Goal: Information Seeking & Learning: Learn about a topic

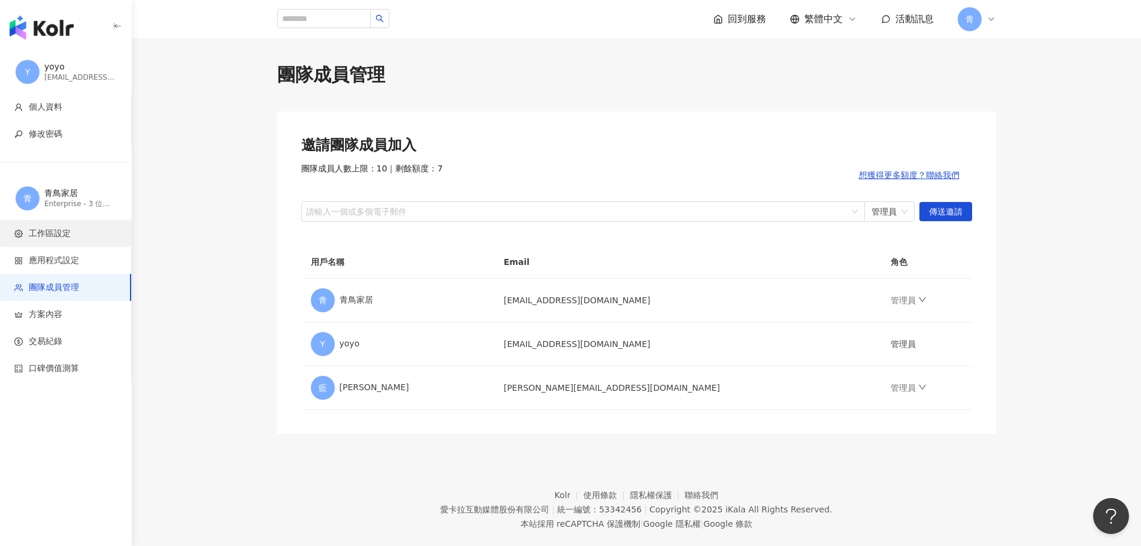
click at [31, 229] on span "工作區設定" at bounding box center [50, 234] width 42 height 12
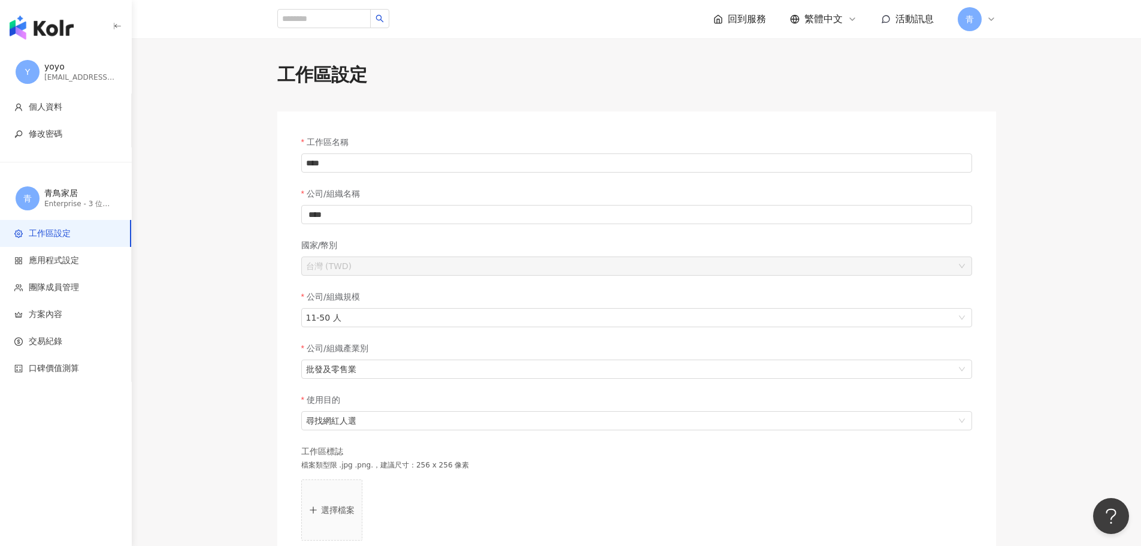
click at [58, 46] on div "button" at bounding box center [66, 25] width 132 height 50
click at [58, 41] on div "button" at bounding box center [66, 25] width 132 height 50
click at [55, 34] on img "button" at bounding box center [42, 28] width 64 height 24
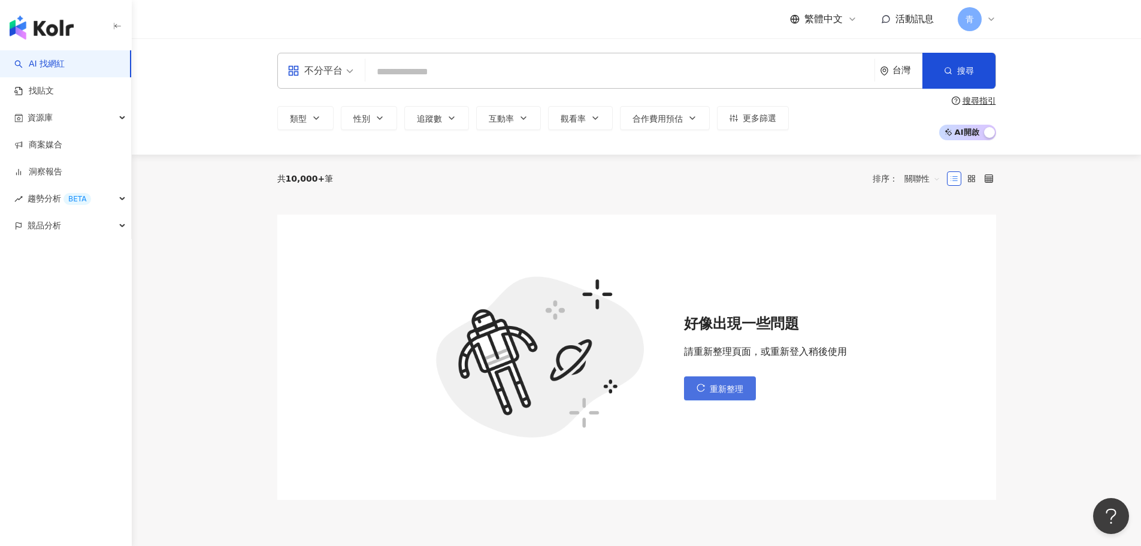
drag, startPoint x: 705, startPoint y: 385, endPoint x: 708, endPoint y: 392, distance: 8.6
click at [708, 392] on button "重新整理" at bounding box center [720, 388] width 72 height 24
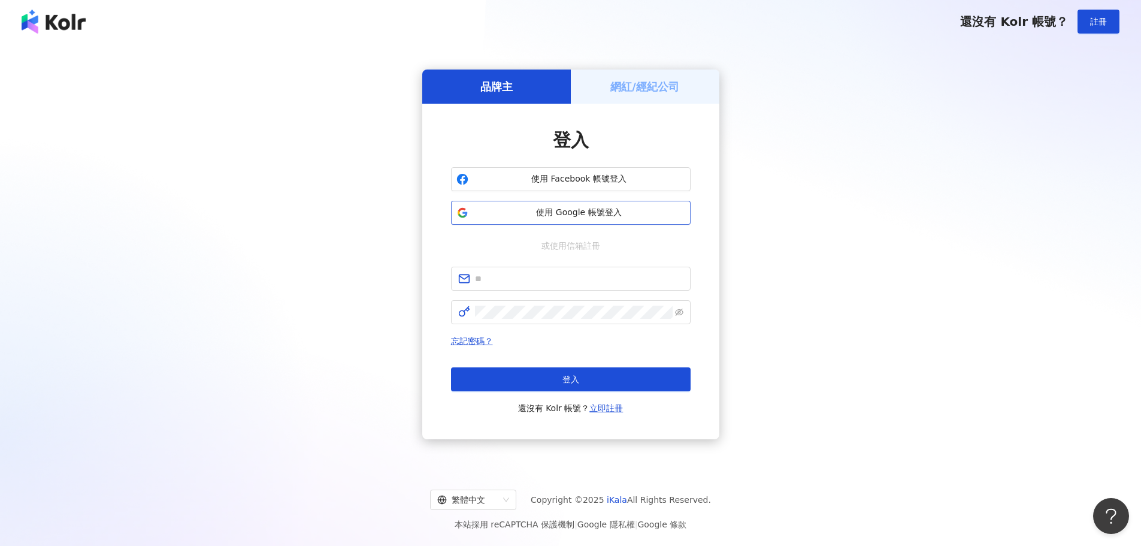
click at [621, 223] on button "使用 Google 帳號登入" at bounding box center [571, 213] width 240 height 24
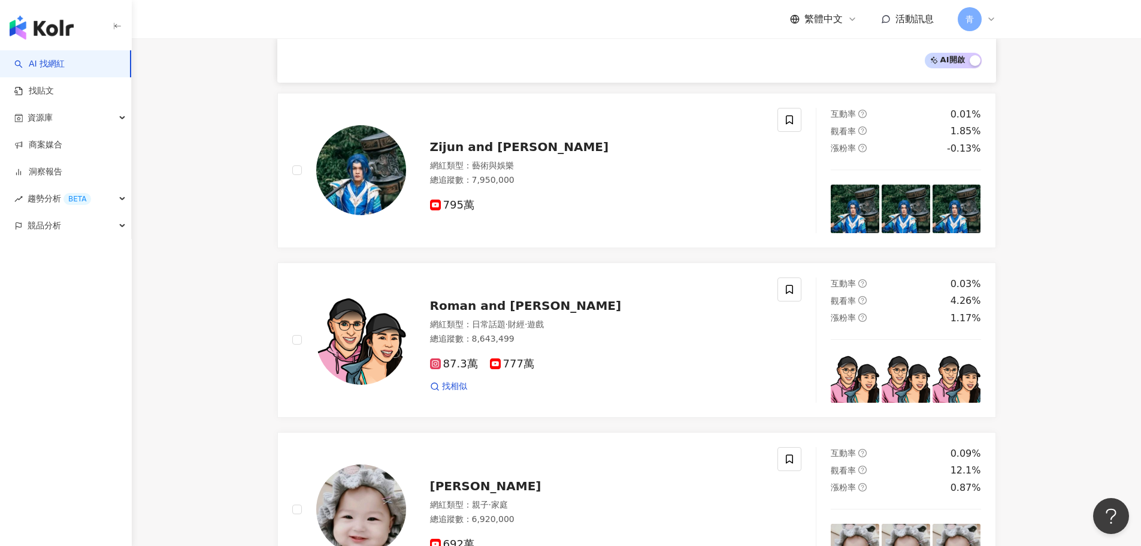
scroll to position [1378, 0]
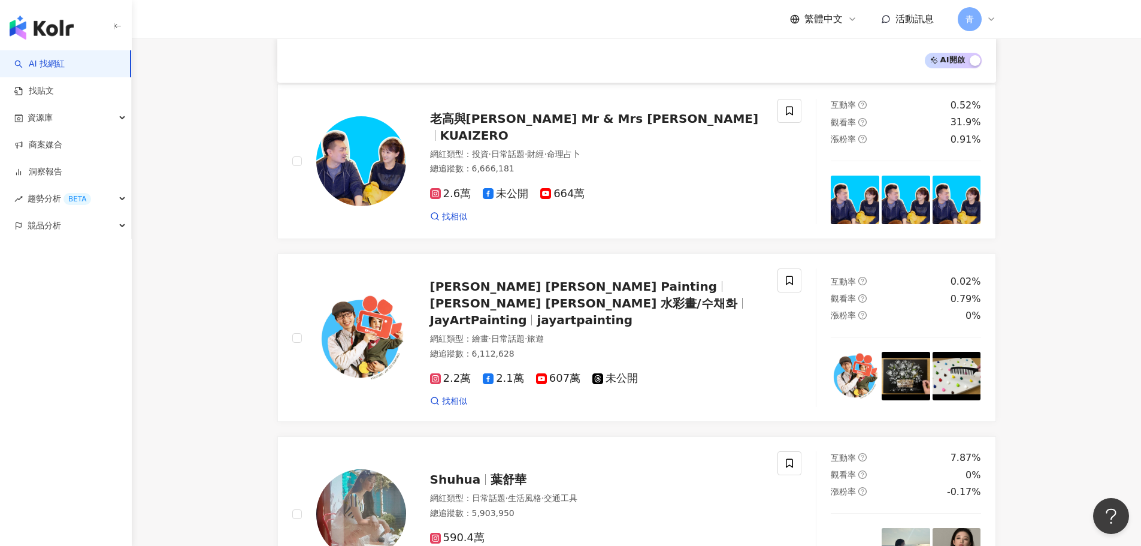
drag, startPoint x: 217, startPoint y: 448, endPoint x: 228, endPoint y: 464, distance: 19.1
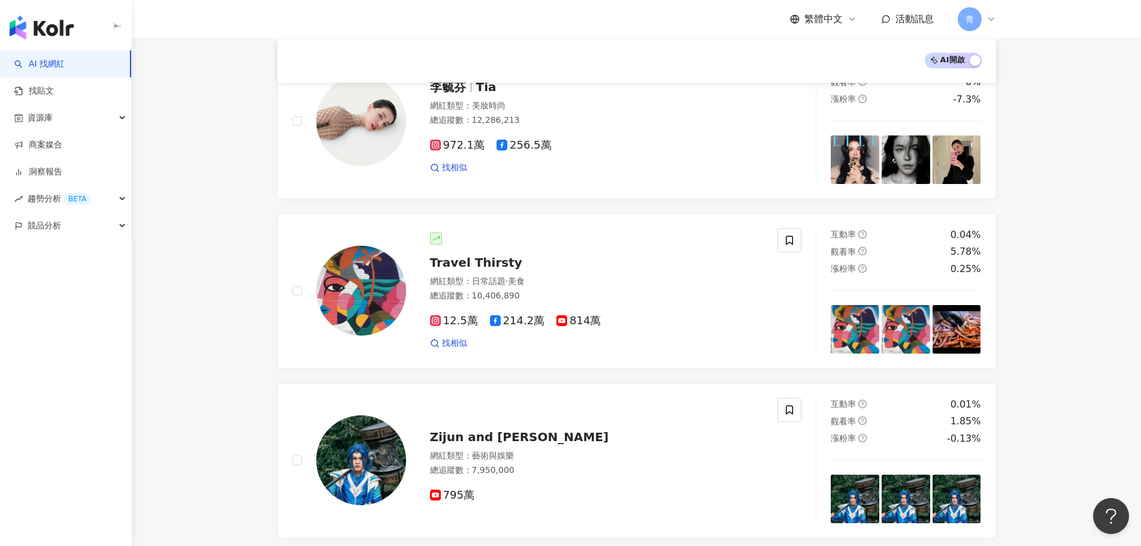
drag, startPoint x: 225, startPoint y: 460, endPoint x: 232, endPoint y: 343, distance: 116.4
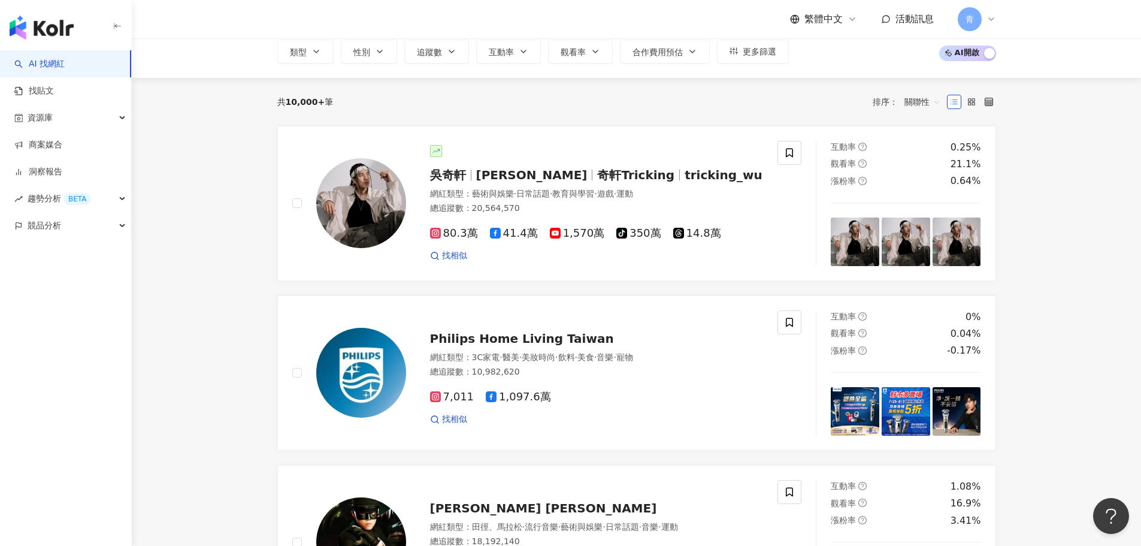
scroll to position [0, 0]
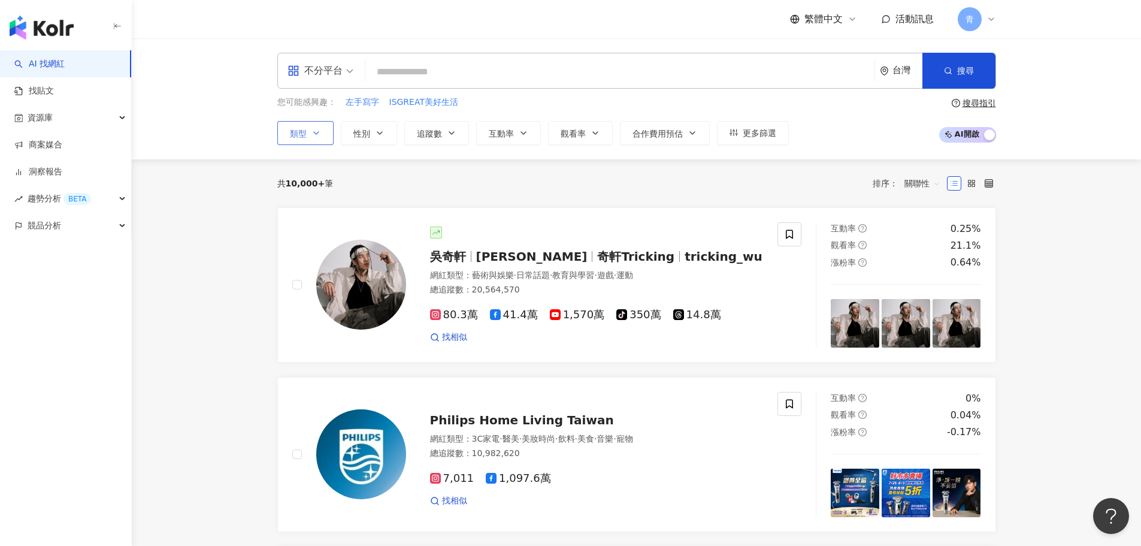
click at [312, 137] on icon "button" at bounding box center [317, 133] width 10 height 10
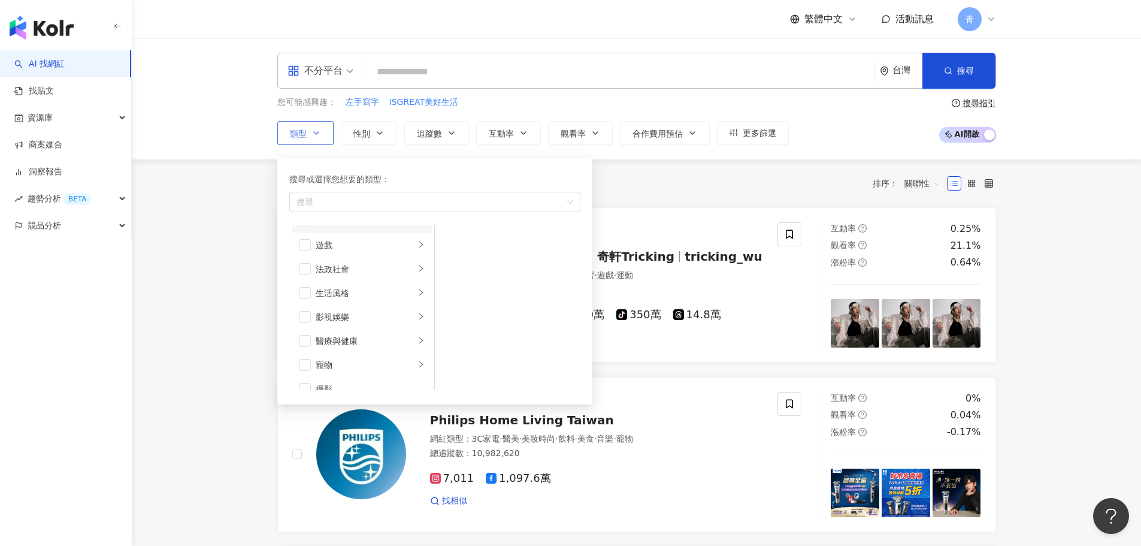
scroll to position [240, 0]
click at [301, 258] on span "button" at bounding box center [305, 264] width 12 height 12
click at [313, 253] on li "促購導購" at bounding box center [362, 256] width 140 height 24
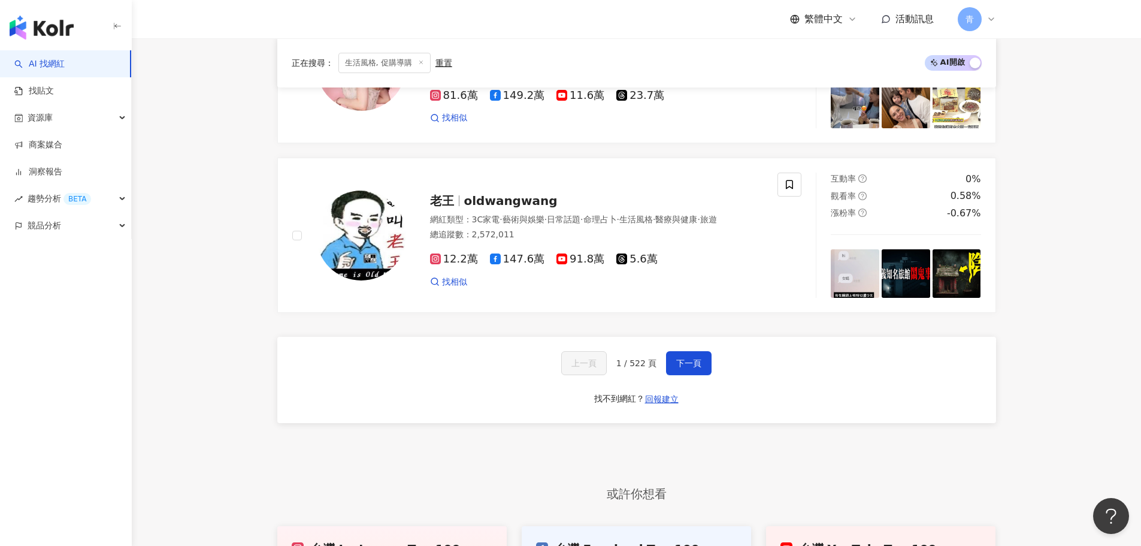
scroll to position [2217, 0]
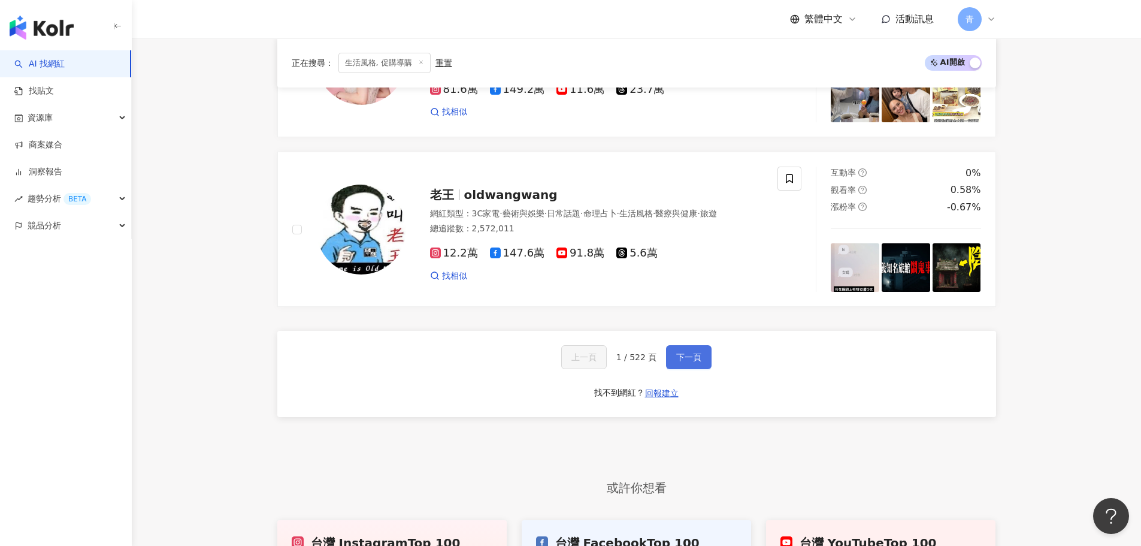
click at [681, 352] on span "下一頁" at bounding box center [688, 357] width 25 height 10
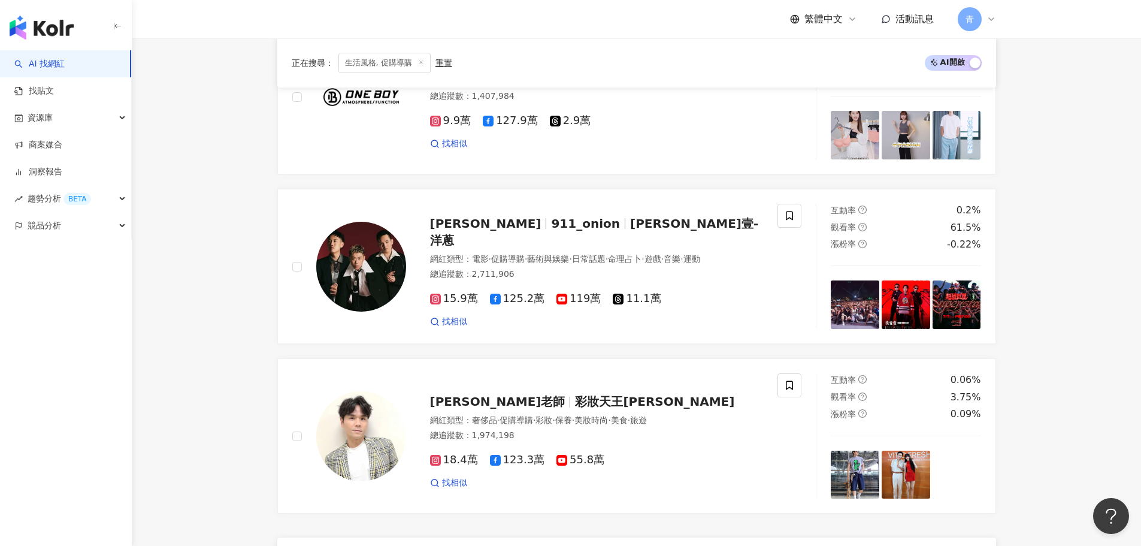
scroll to position [2169, 0]
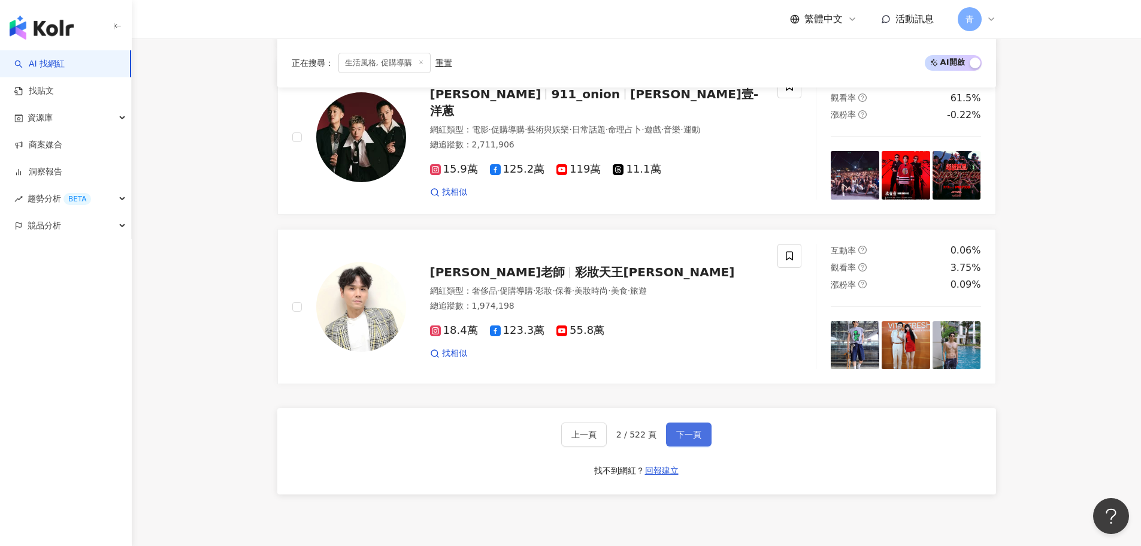
click at [677, 430] on span "下一頁" at bounding box center [688, 435] width 25 height 10
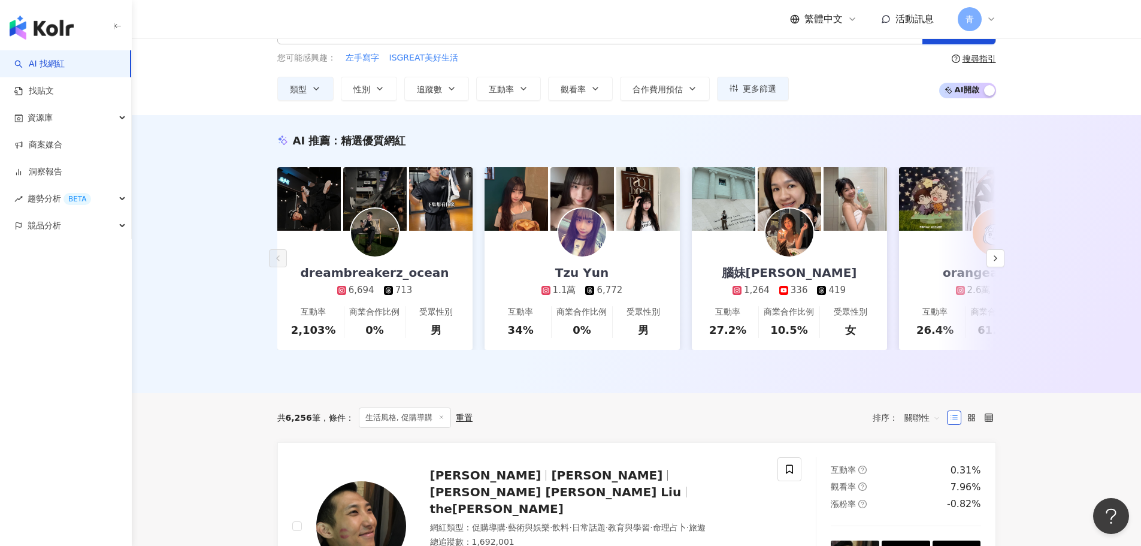
scroll to position [0, 0]
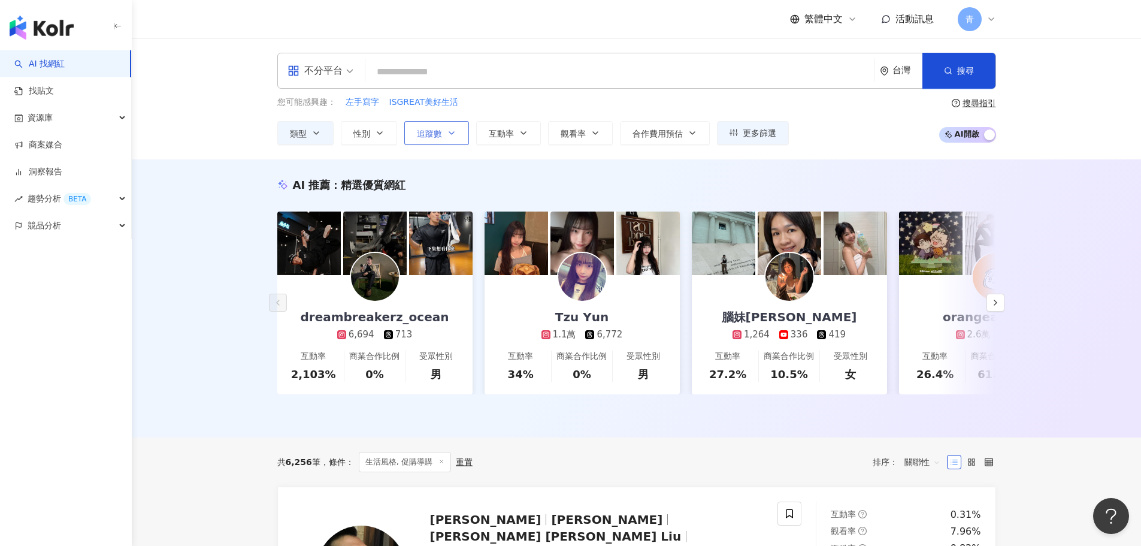
click at [460, 137] on button "追蹤數" at bounding box center [436, 133] width 65 height 24
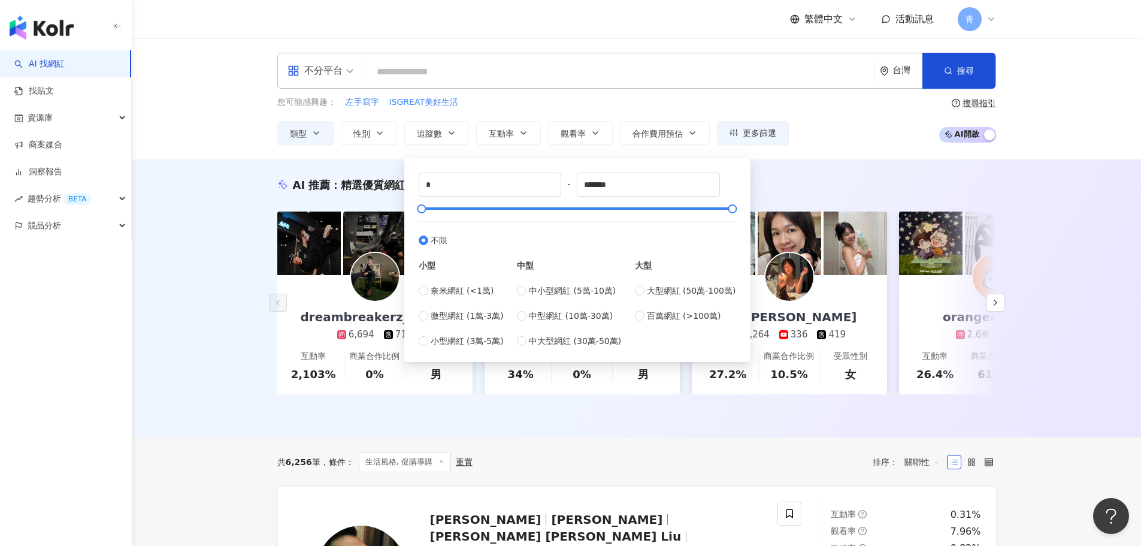
click at [532, 297] on div "中小型網紅 (5萬-10萬) 中型網紅 (10萬-30萬) 中大型網紅 (30萬-50萬)" at bounding box center [569, 316] width 104 height 64
click at [532, 291] on span "中小型網紅 (5萬-10萬)" at bounding box center [572, 290] width 87 height 13
type input "*****"
click at [473, 339] on span "小型網紅 (3萬-5萬)" at bounding box center [467, 340] width 73 height 13
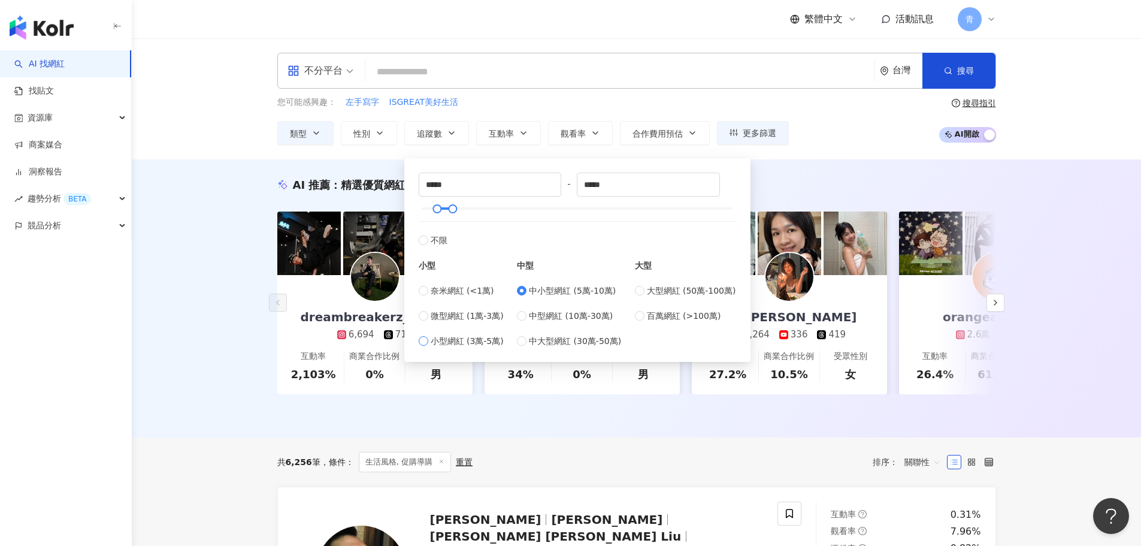
type input "*****"
click at [467, 313] on span "微型網紅 (1萬-3萬)" at bounding box center [467, 315] width 73 height 13
type input "*****"
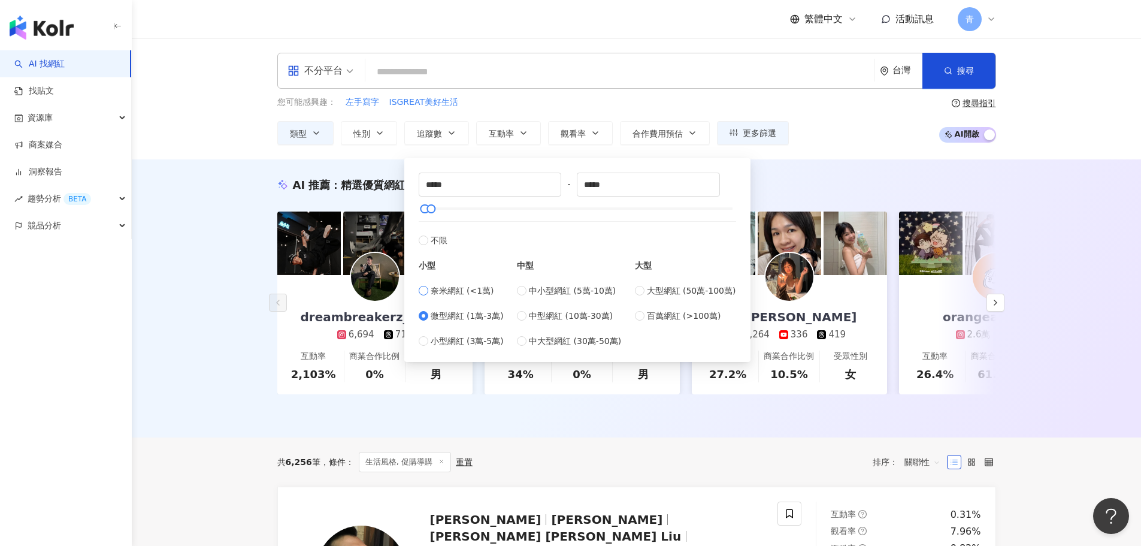
click at [462, 294] on span "奈米網紅 (<1萬)" at bounding box center [463, 290] width 64 height 13
type input "*"
type input "****"
click at [555, 295] on span "中小型網紅 (5萬-10萬)" at bounding box center [572, 290] width 87 height 13
type input "*****"
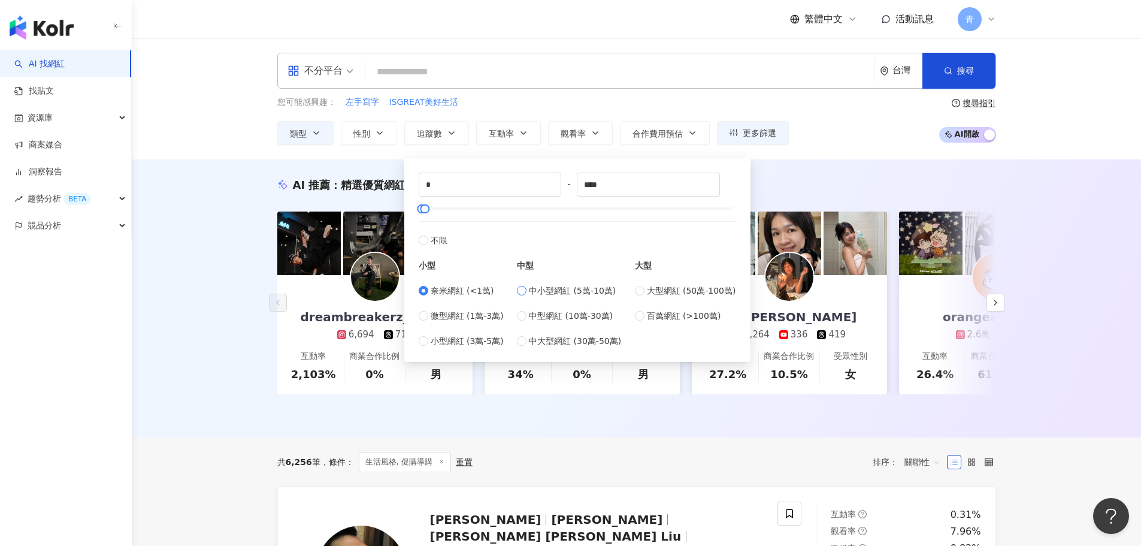
type input "*****"
type input "*"
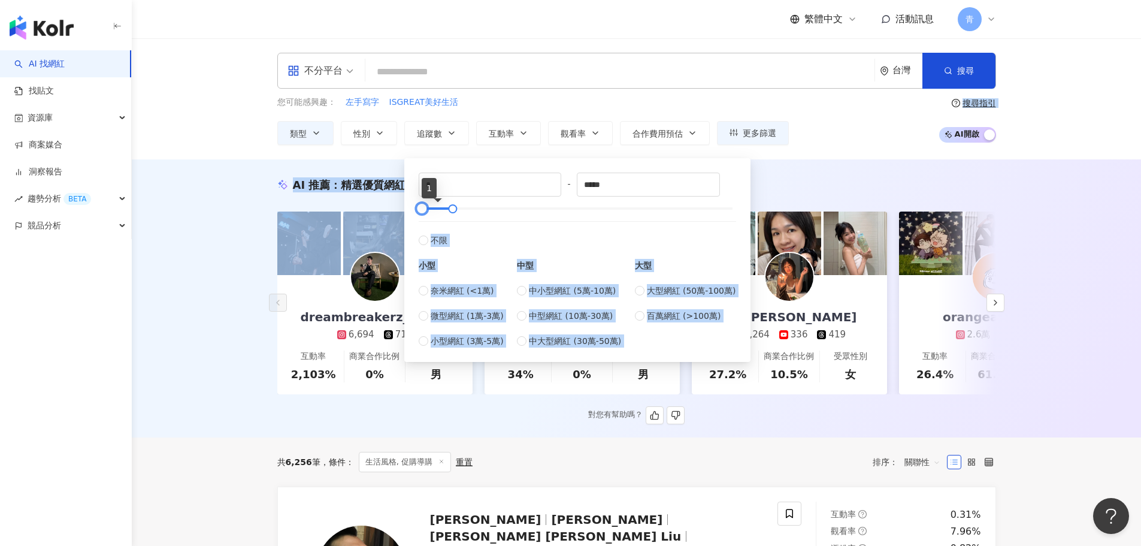
drag, startPoint x: 439, startPoint y: 209, endPoint x: 368, endPoint y: 226, distance: 72.2
click at [480, 241] on label "不限" at bounding box center [578, 234] width 318 height 26
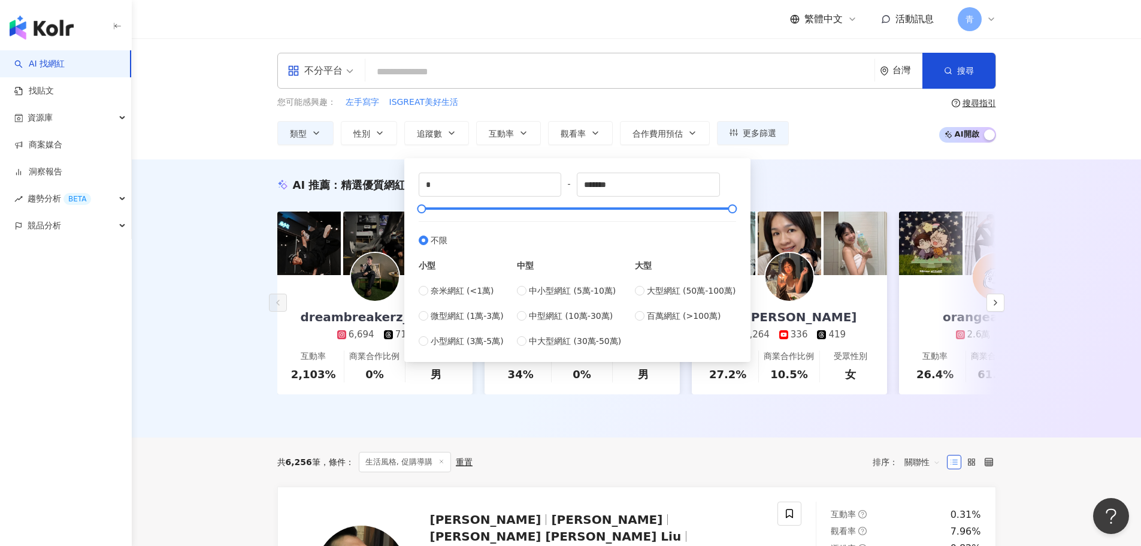
click at [480, 241] on label "不限" at bounding box center [578, 234] width 318 height 26
click at [445, 294] on span "奈米網紅 (<1萬)" at bounding box center [463, 290] width 64 height 13
type input "****"
click at [534, 294] on span "中小型網紅 (5萬-10萬)" at bounding box center [572, 290] width 87 height 13
type input "*****"
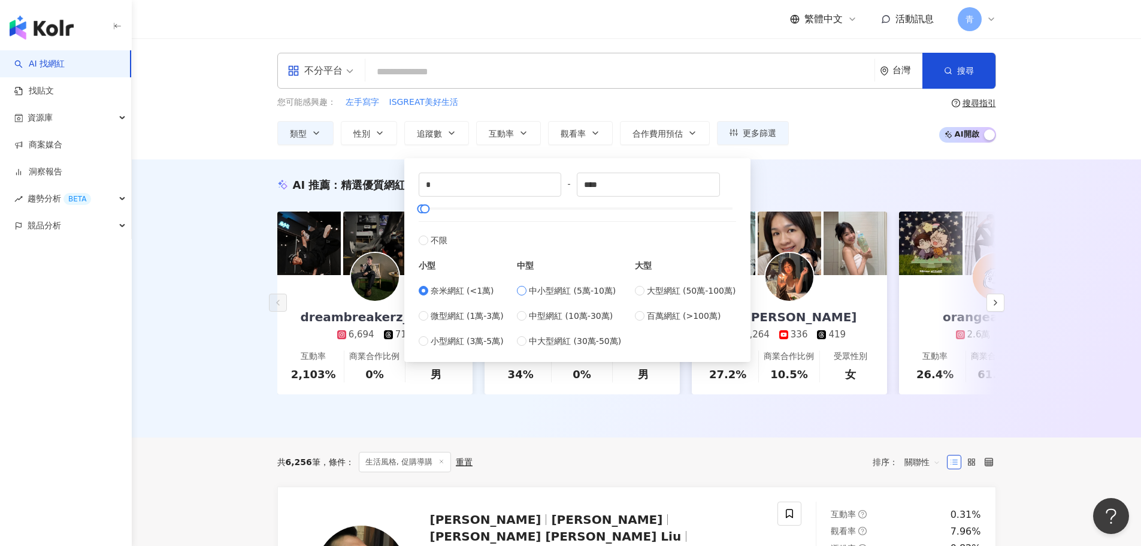
type input "*****"
type input "*"
drag, startPoint x: 438, startPoint y: 209, endPoint x: 411, endPoint y: 212, distance: 27.1
click at [412, 212] on div "* - ***** 不限 小型 奈米網紅 (<1萬) 微型網紅 (1萬-3萬) 小型網紅 (3萬-5萬) 中型 中小型網紅 (5萬-10萬) 中型網紅 (10…" at bounding box center [578, 259] width 332 height 189
click at [769, 174] on div "AI 推薦 ： 精選優質網紅 dreambreakerz_ocean 6,694 713 互動率 2,103% 商業合作比例 0% 受眾性別 男 𝗧𝘇𝘂 𝗬𝘂…" at bounding box center [636, 298] width 1009 height 278
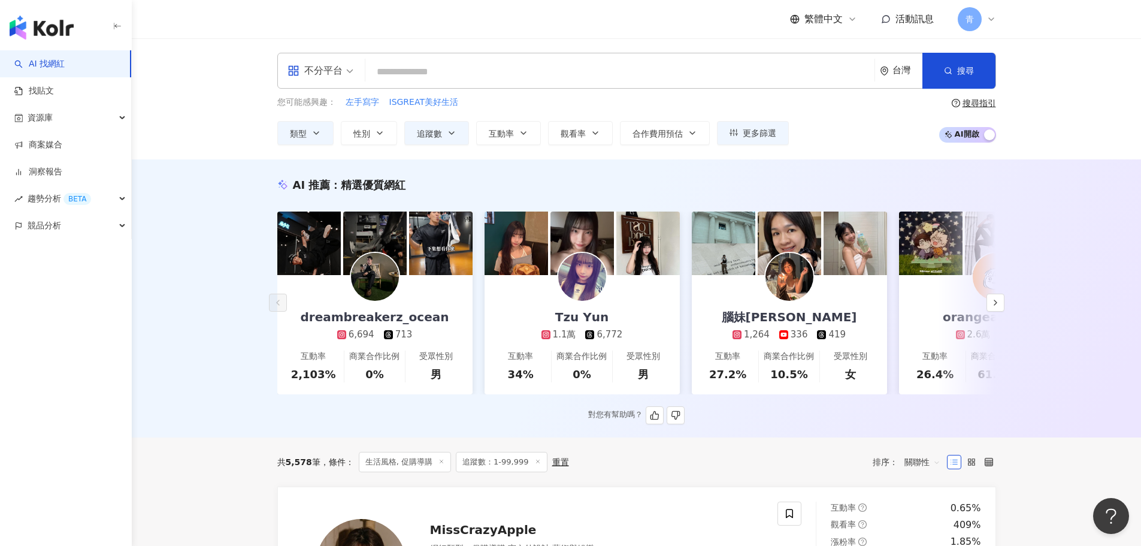
drag, startPoint x: 147, startPoint y: 456, endPoint x: 265, endPoint y: 205, distance: 277.4
click at [746, 131] on span "更多篩選" at bounding box center [760, 133] width 34 height 10
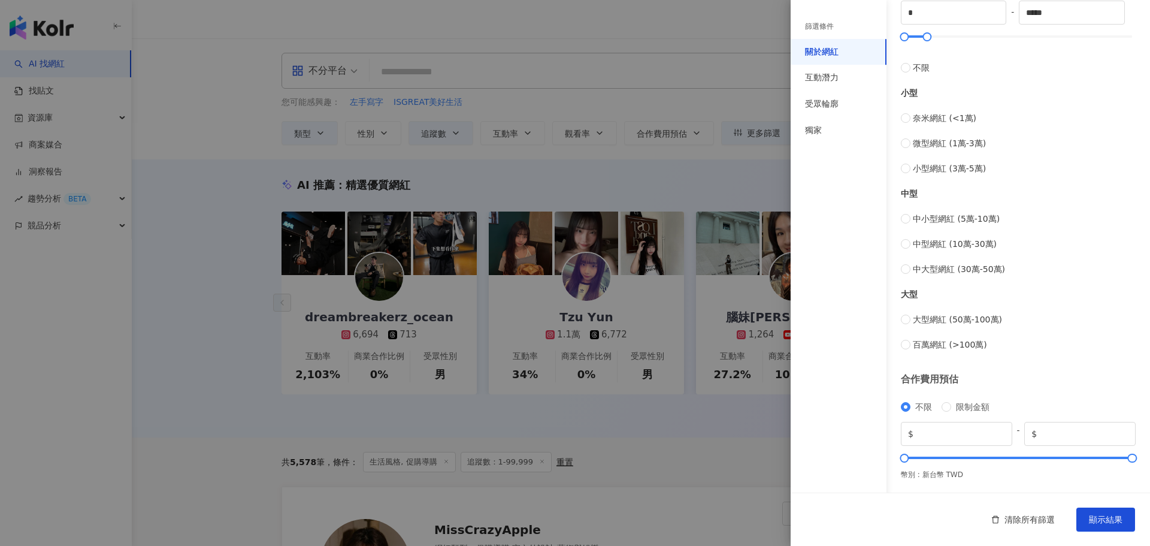
scroll to position [359, 0]
click at [814, 83] on div "互動潛力" at bounding box center [822, 78] width 34 height 12
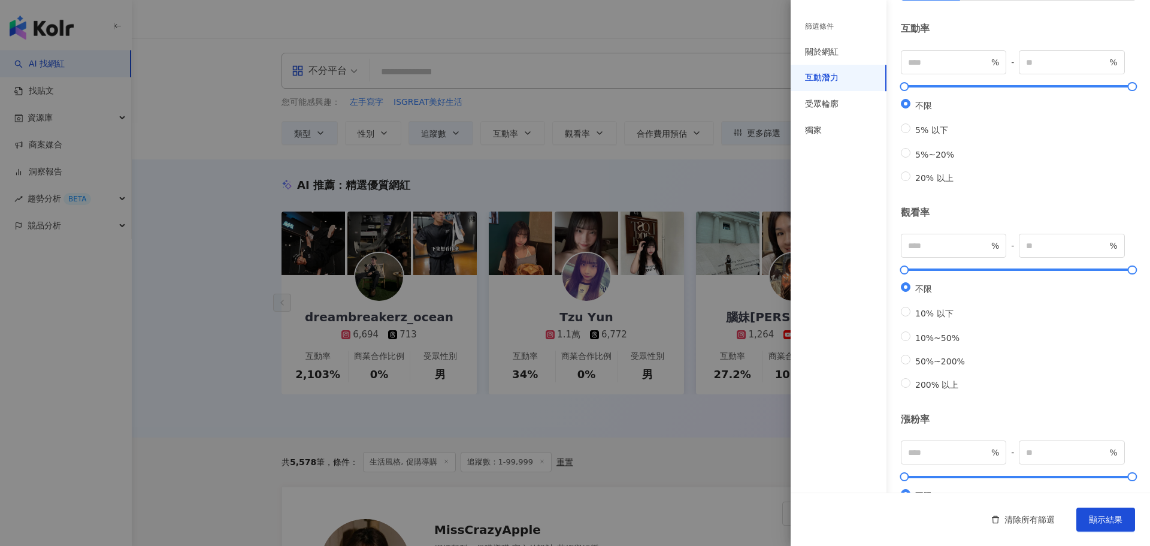
scroll to position [0, 0]
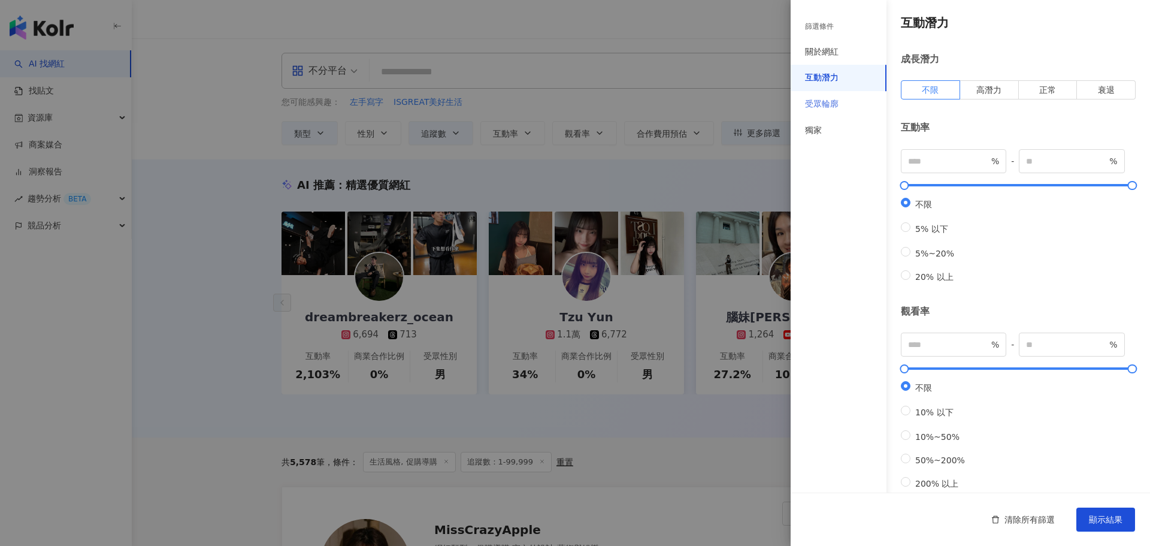
click at [843, 97] on div "受眾輪廓" at bounding box center [839, 104] width 96 height 26
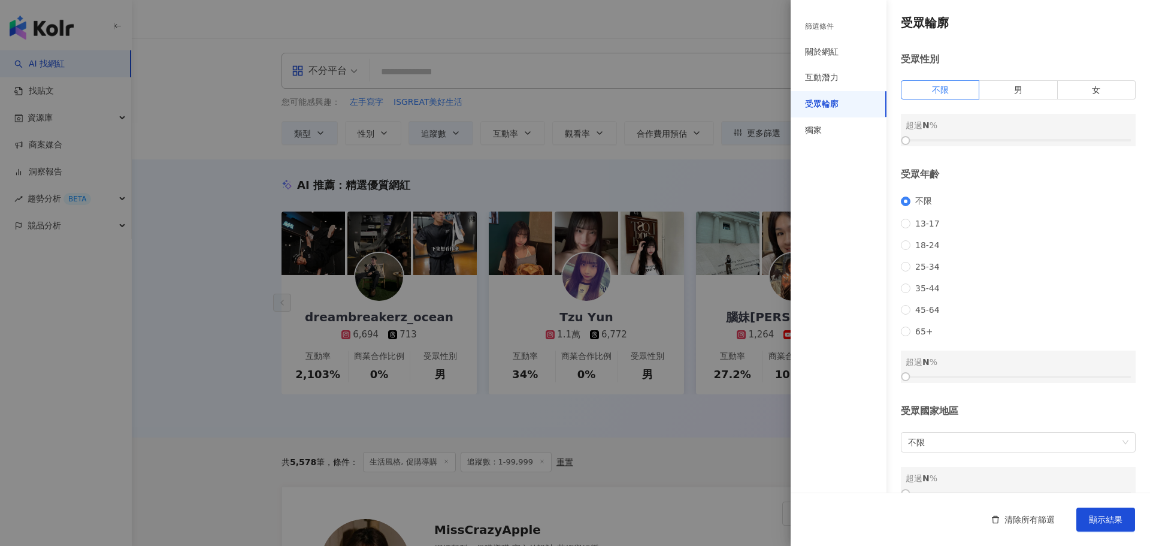
scroll to position [36, 0]
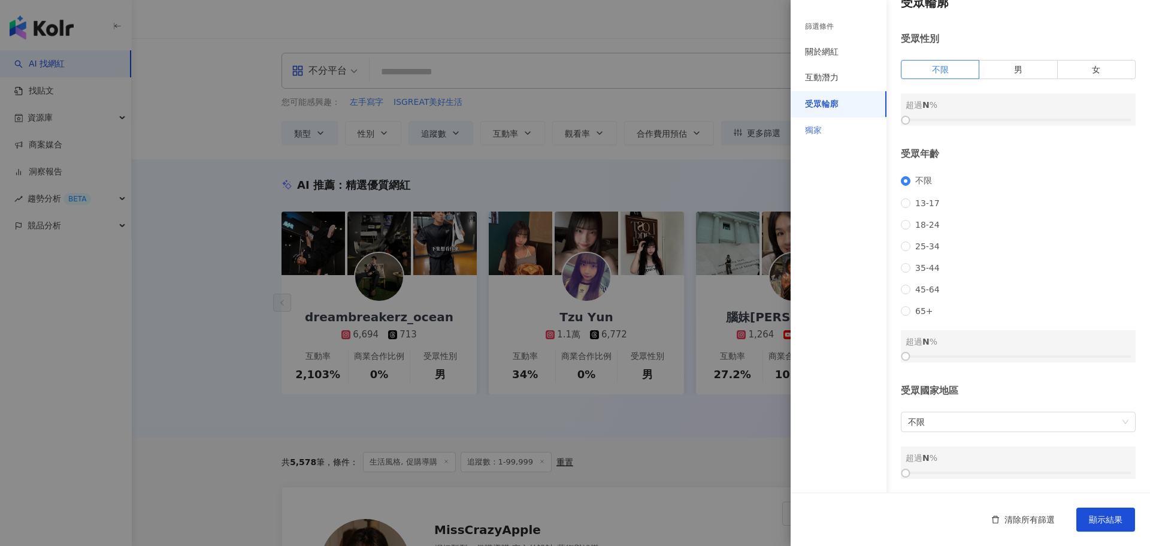
click at [863, 136] on div "獨家" at bounding box center [839, 130] width 96 height 26
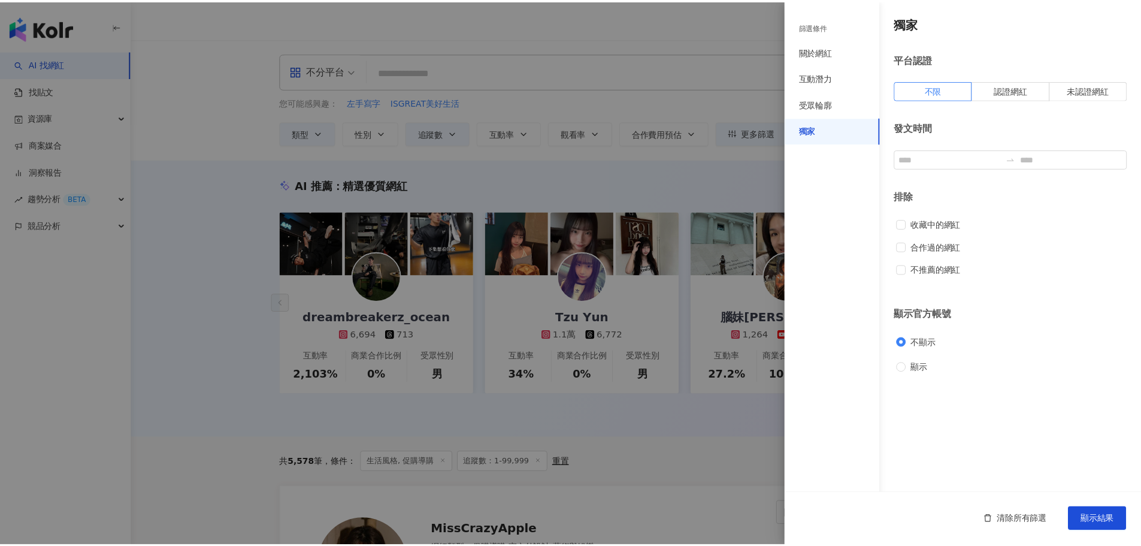
scroll to position [0, 0]
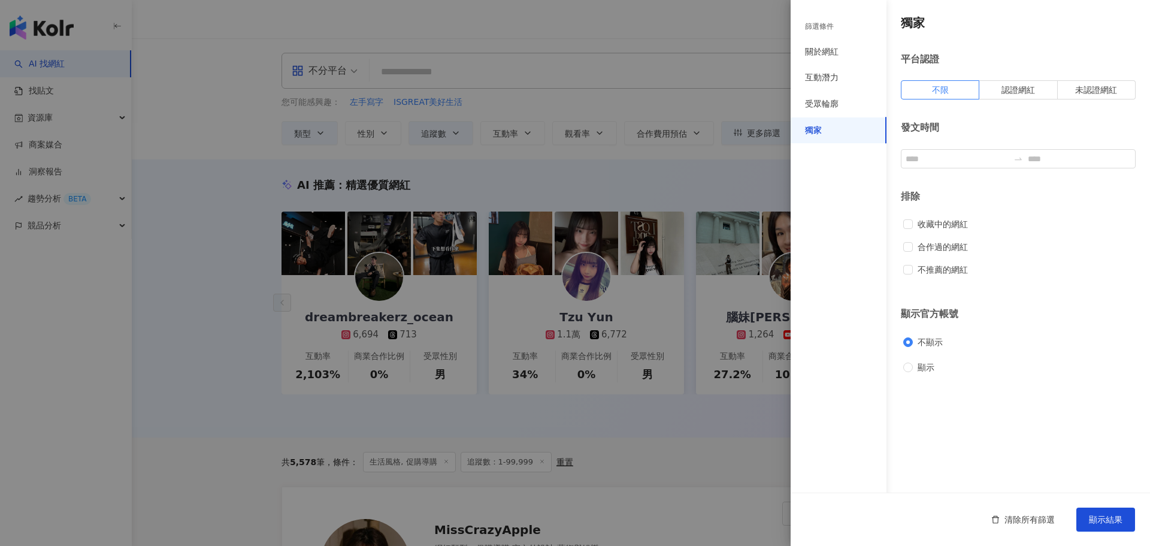
click at [602, 110] on div at bounding box center [575, 273] width 1150 height 546
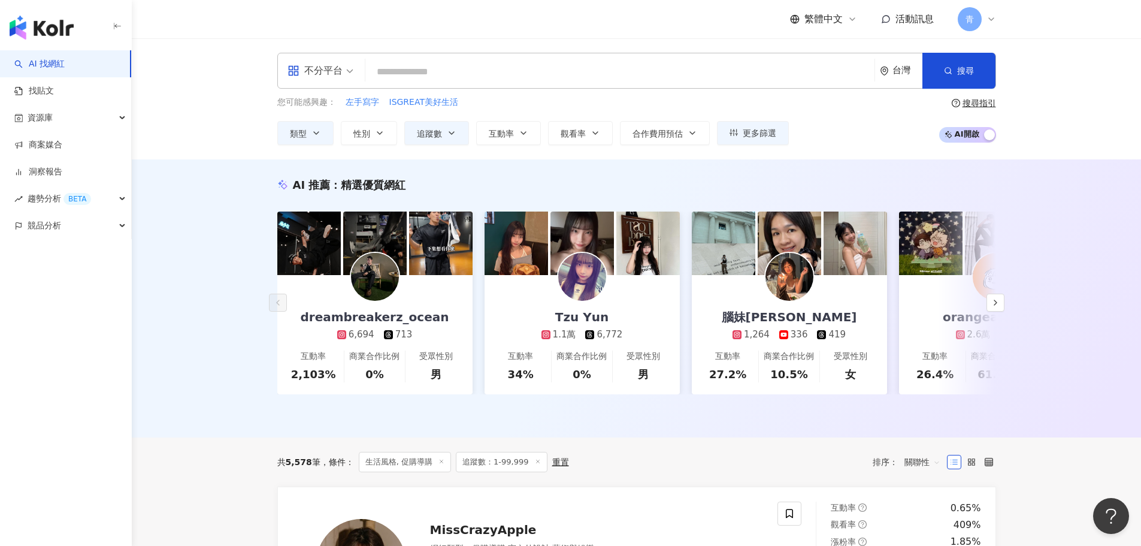
click at [355, 67] on div "不分平台" at bounding box center [320, 70] width 79 height 35
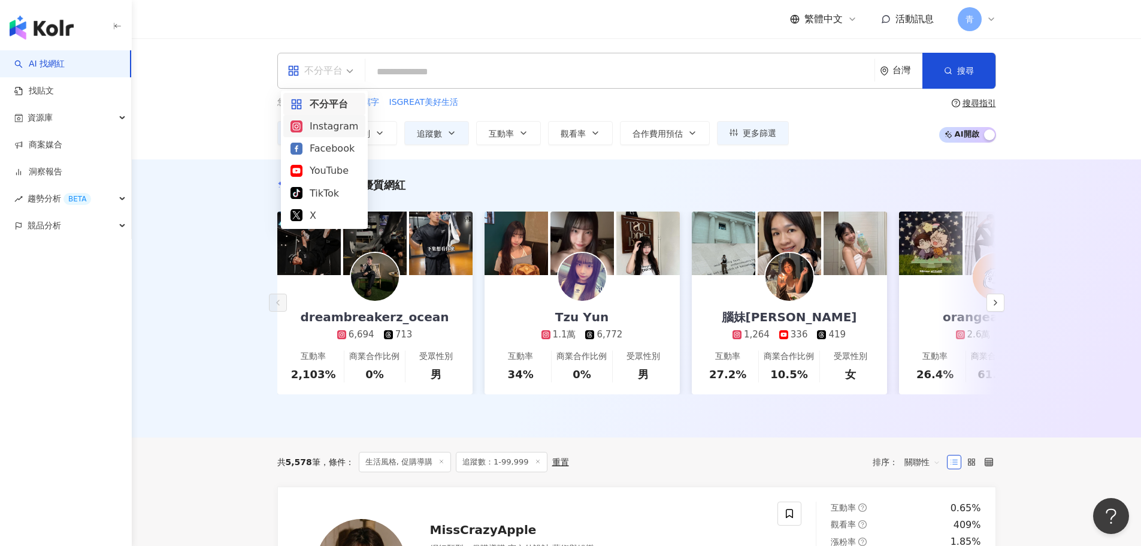
click at [327, 126] on div "Instagram" at bounding box center [325, 126] width 68 height 15
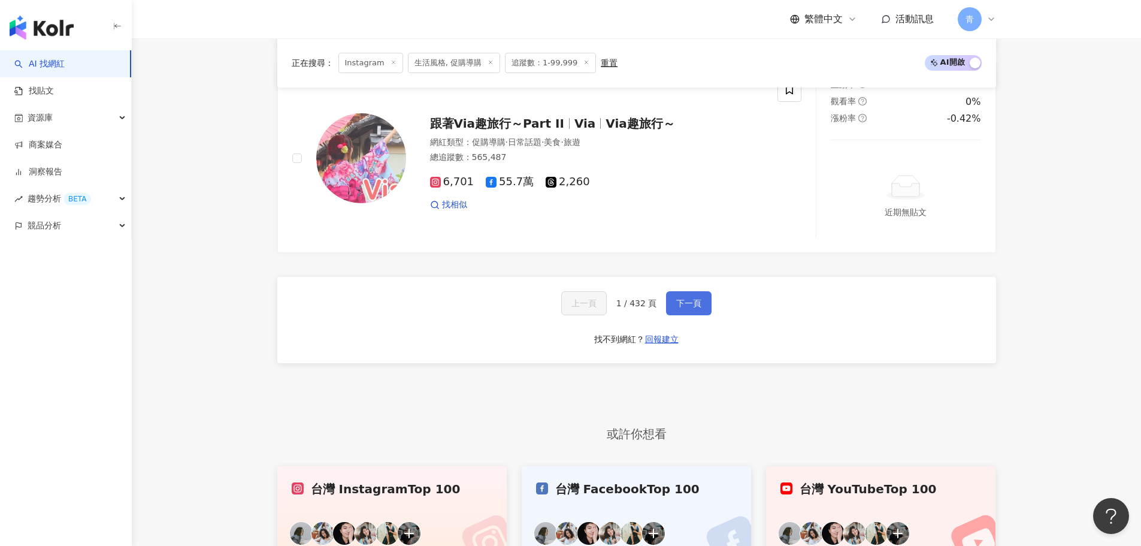
scroll to position [2277, 0]
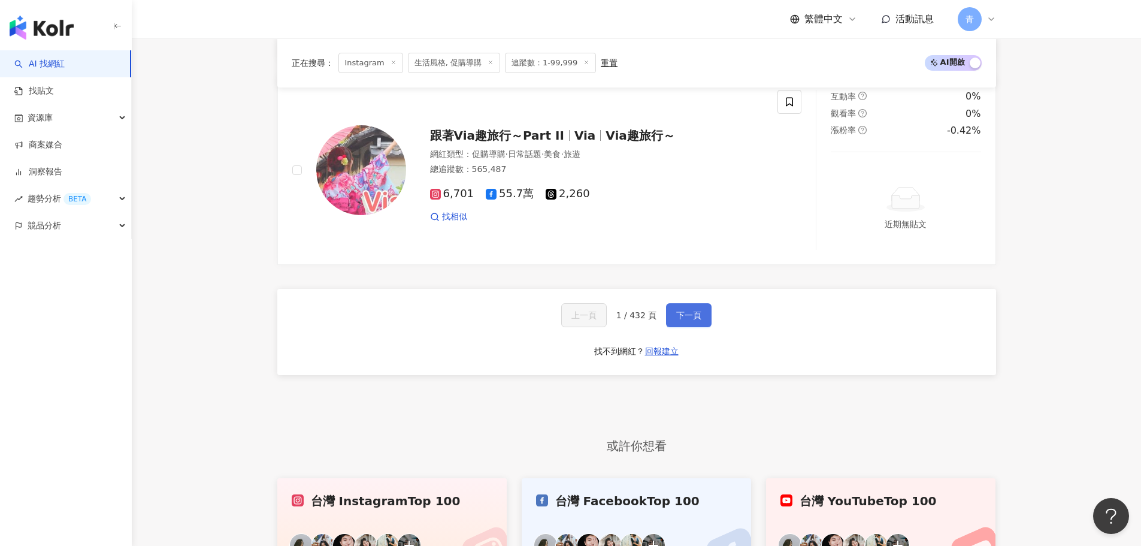
click at [702, 327] on button "下一頁" at bounding box center [689, 315] width 46 height 24
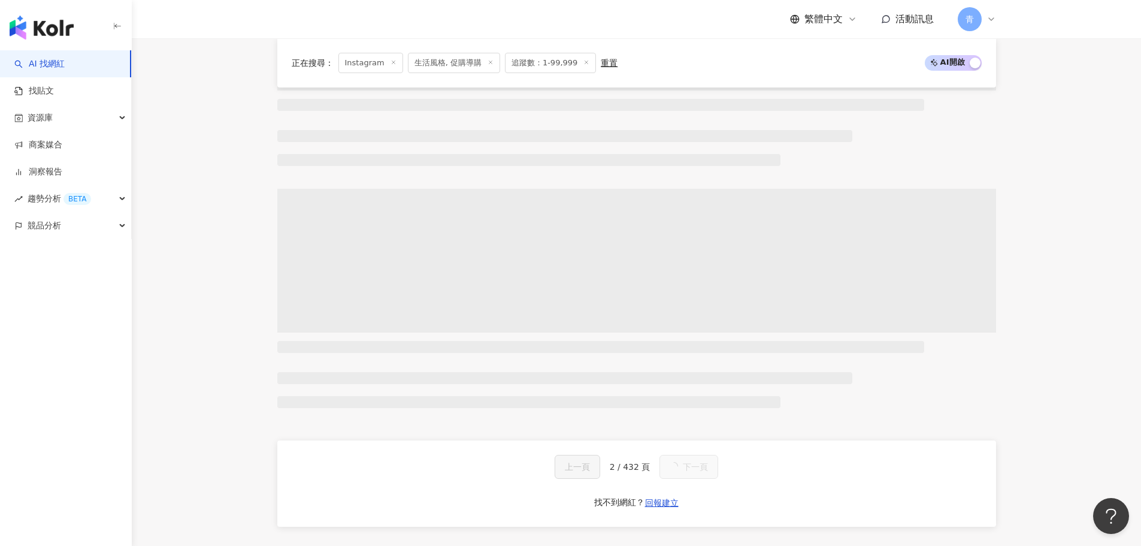
scroll to position [0, 0]
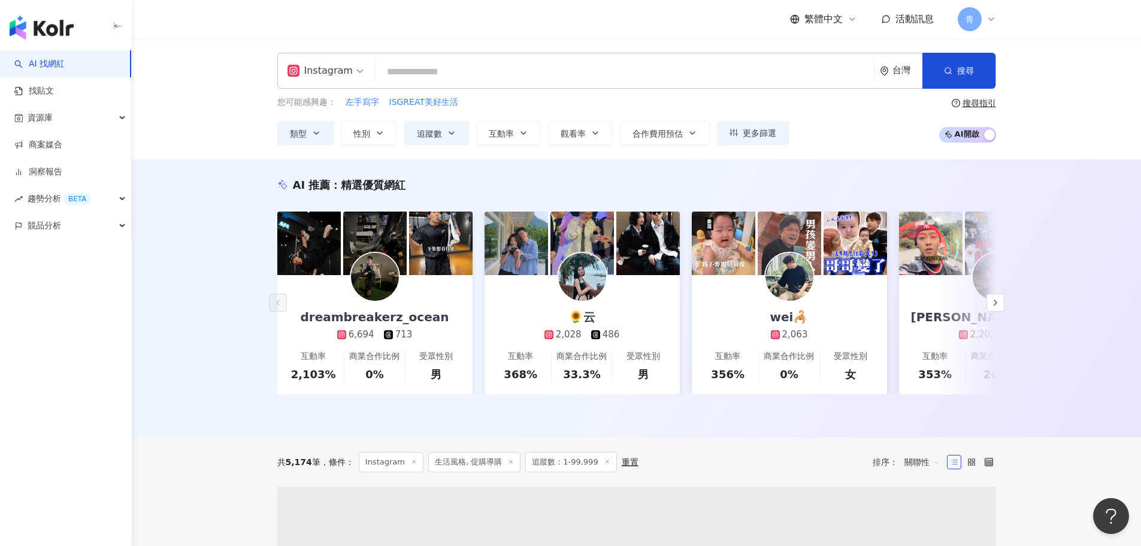
drag, startPoint x: 1061, startPoint y: 436, endPoint x: 1081, endPoint y: 166, distance: 270.3
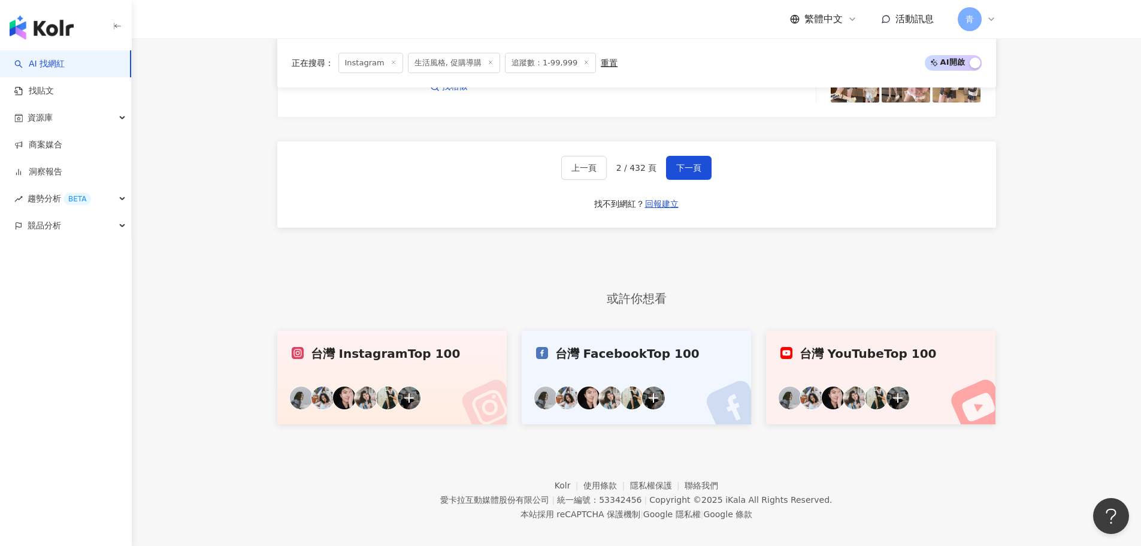
scroll to position [2444, 0]
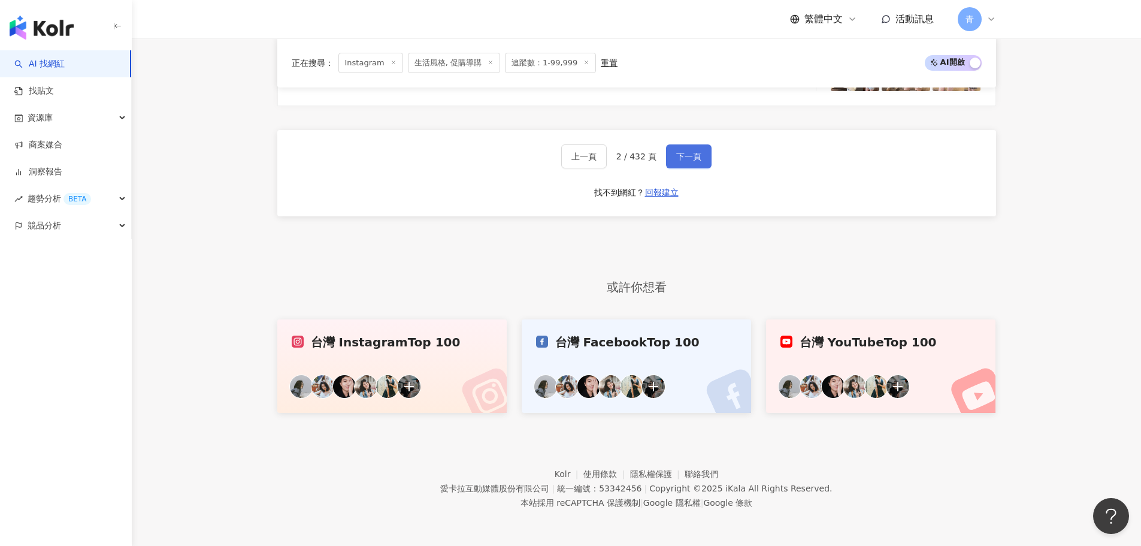
click at [684, 152] on span "下一頁" at bounding box center [688, 157] width 25 height 10
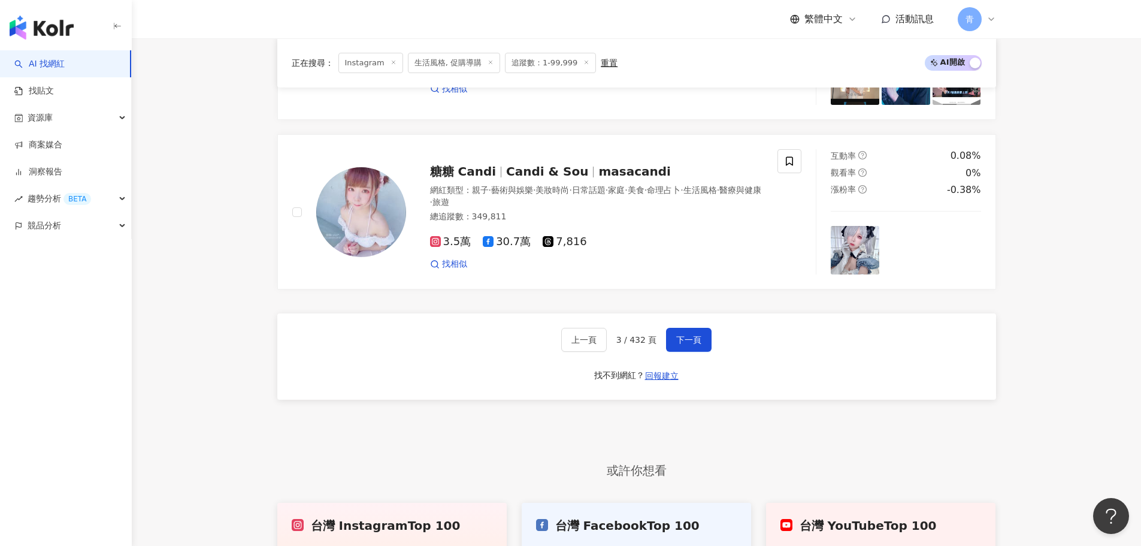
scroll to position [2217, 0]
click at [693, 343] on button "下一頁" at bounding box center [689, 340] width 46 height 24
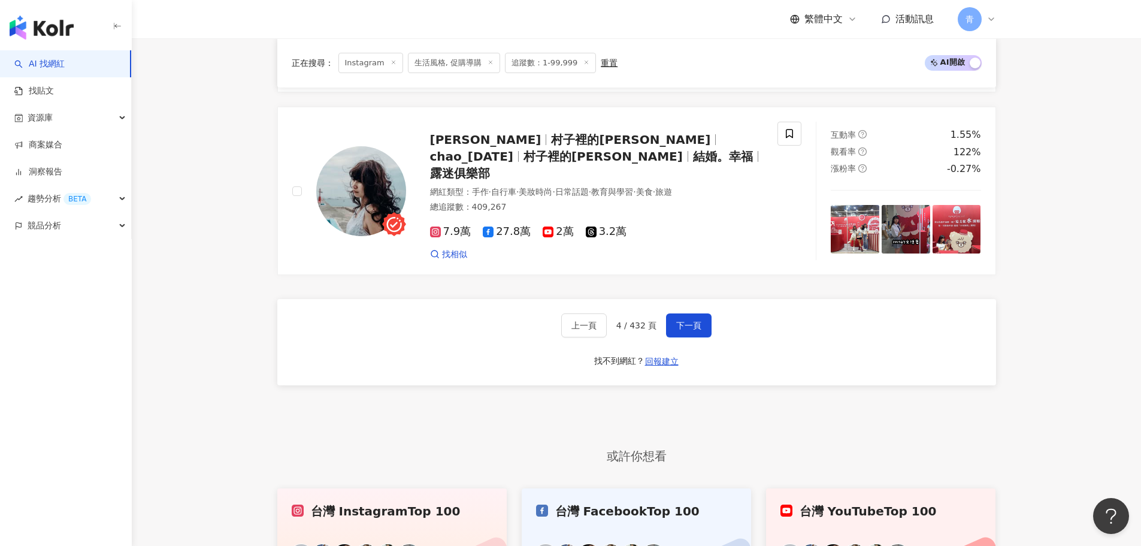
scroll to position [2286, 0]
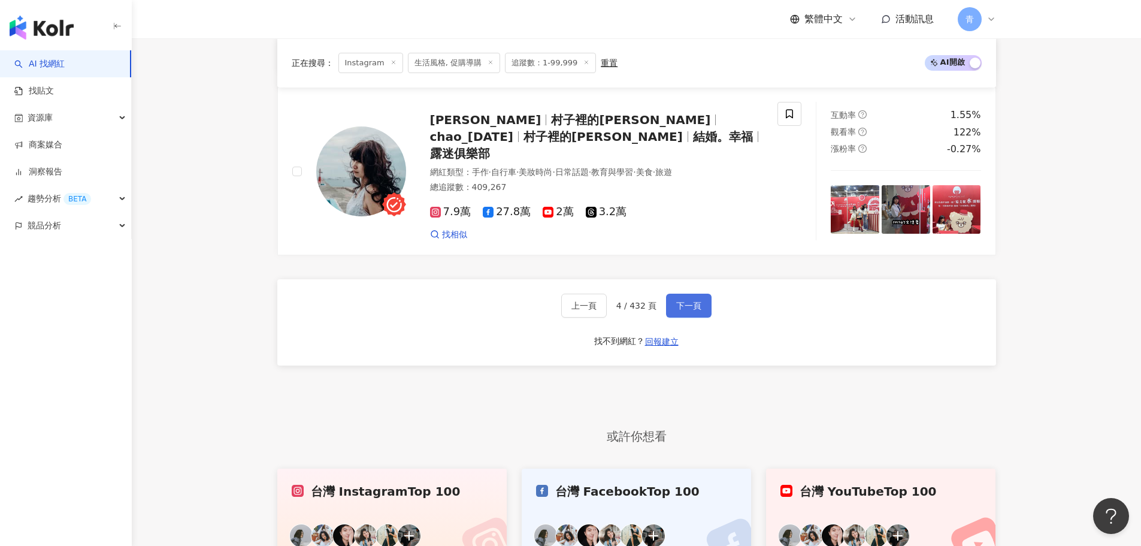
click at [690, 301] on span "下一頁" at bounding box center [688, 306] width 25 height 10
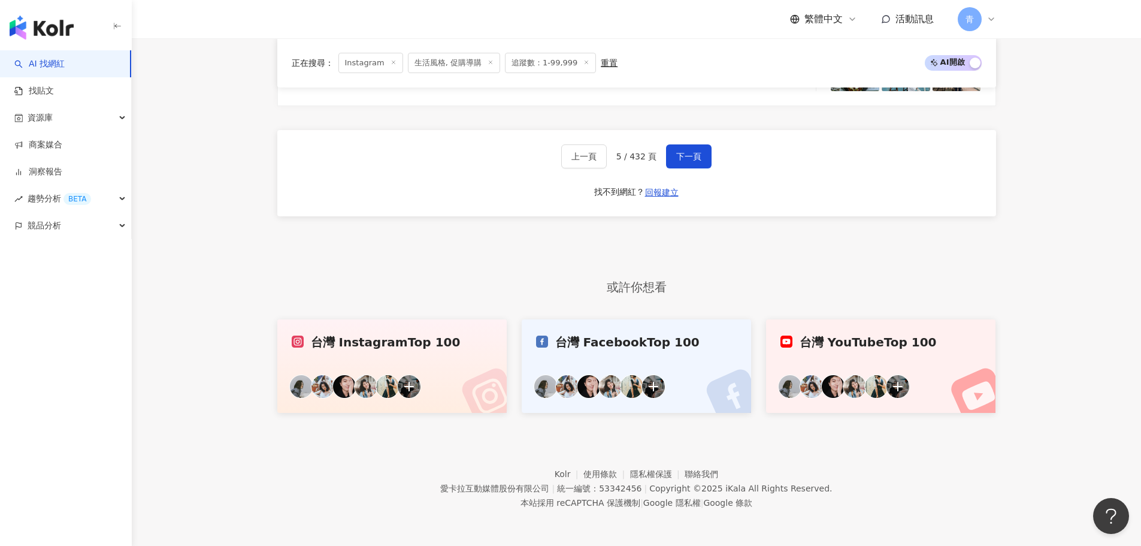
scroll to position [2290, 0]
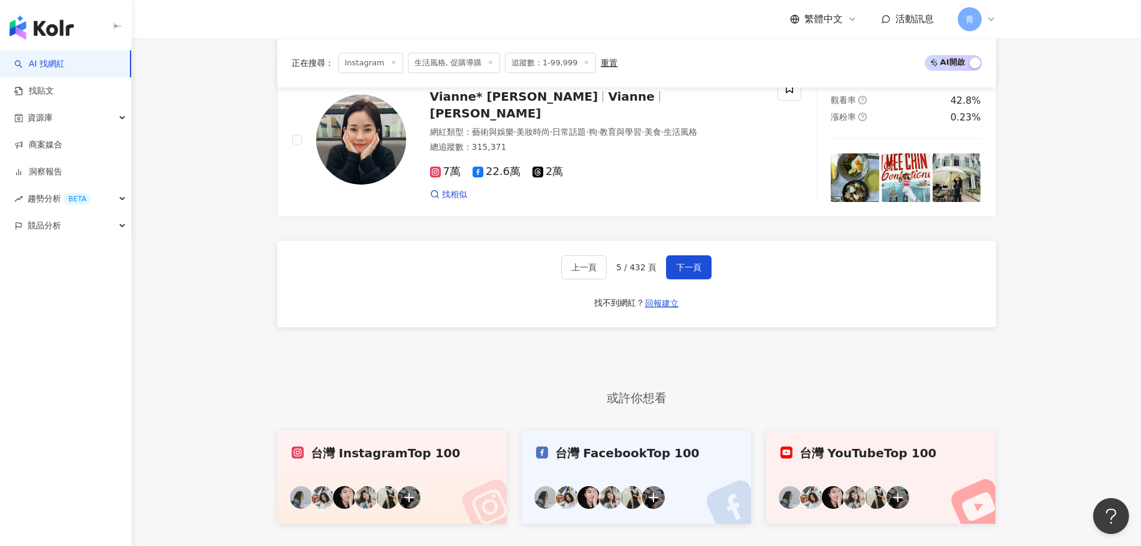
click at [712, 276] on div "上一頁 5 / 432 頁 下一頁 找不到網紅？ 回報建立" at bounding box center [636, 284] width 719 height 86
click at [681, 272] on span "下一頁" at bounding box center [688, 267] width 25 height 10
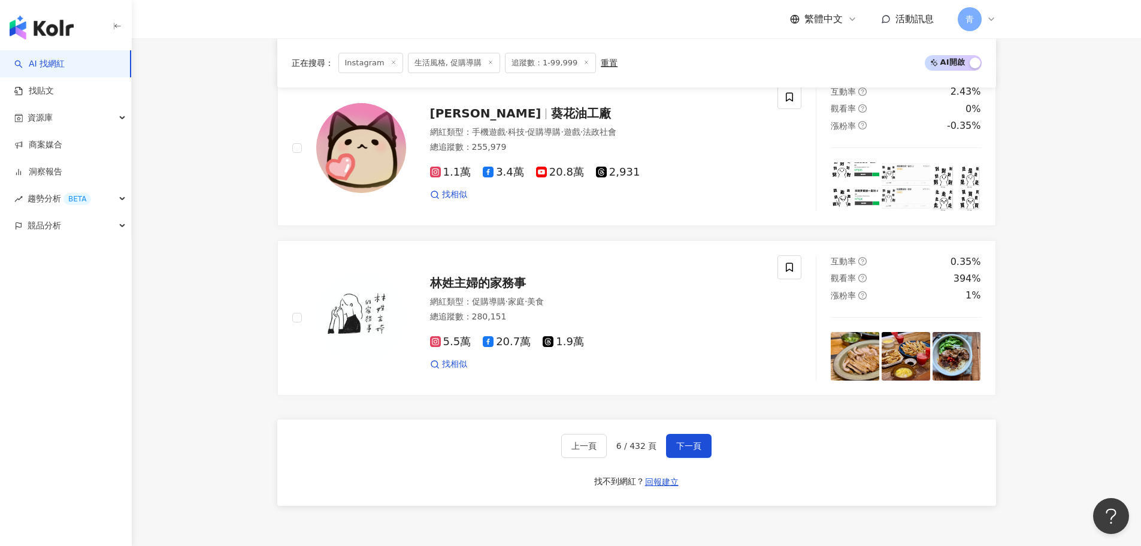
scroll to position [2239, 0]
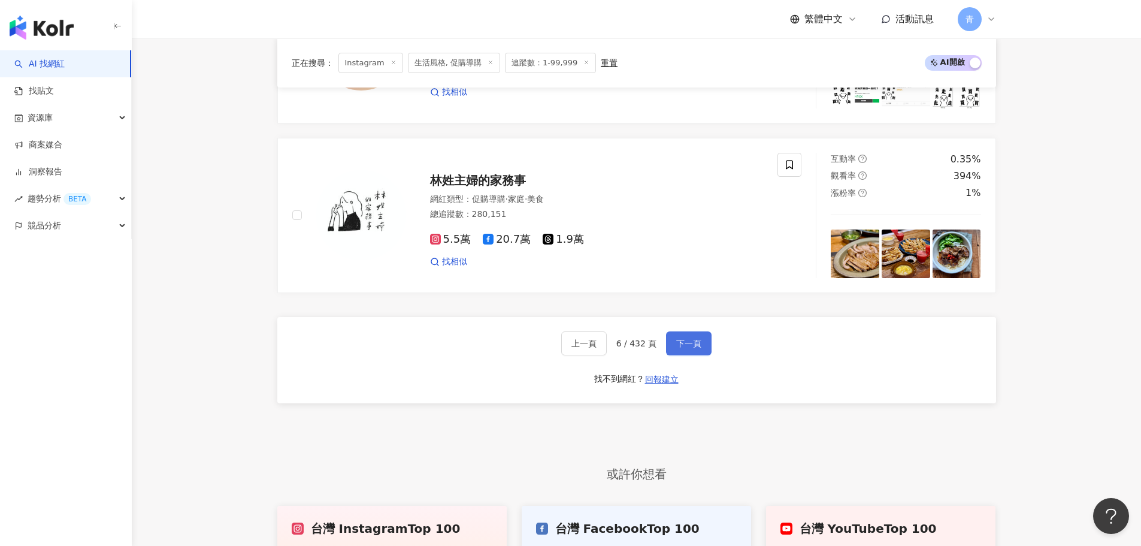
click at [689, 348] on span "下一頁" at bounding box center [688, 343] width 25 height 10
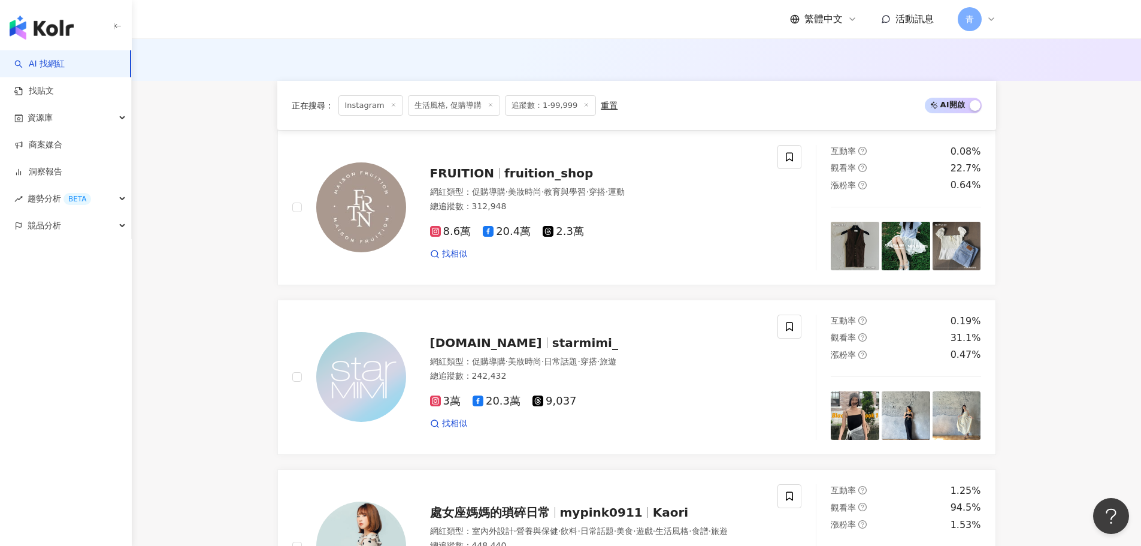
scroll to position [2410, 0]
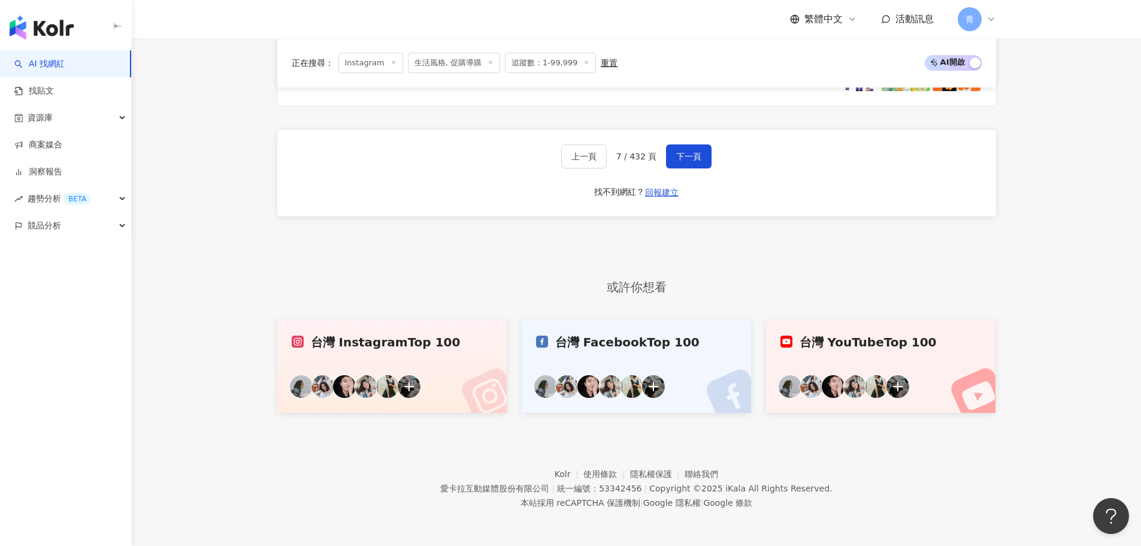
drag, startPoint x: 1036, startPoint y: 173, endPoint x: 968, endPoint y: 423, distance: 258.8
click at [690, 156] on span "下一頁" at bounding box center [688, 157] width 25 height 10
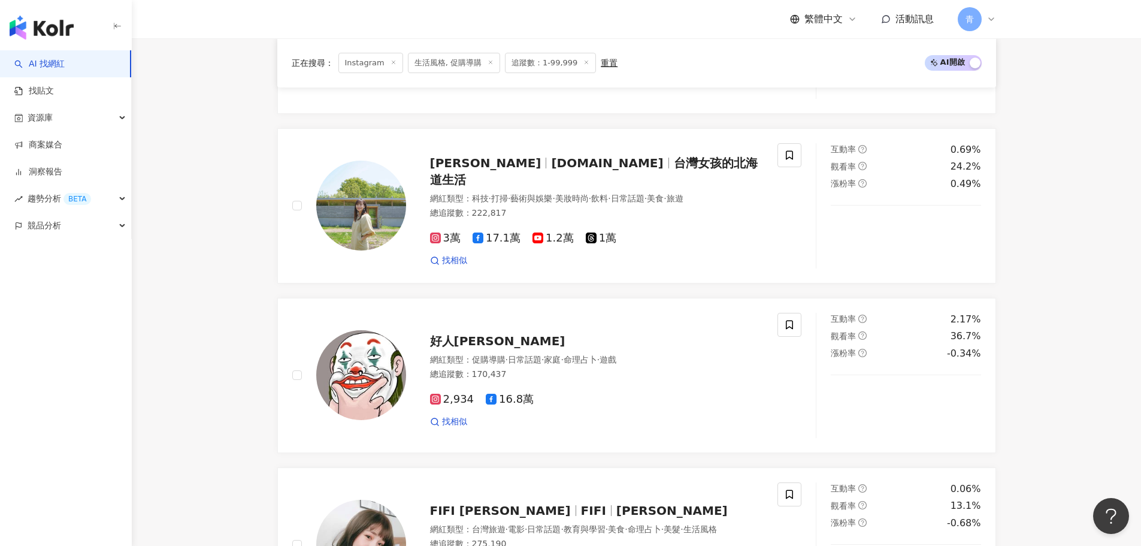
scroll to position [1031, 0]
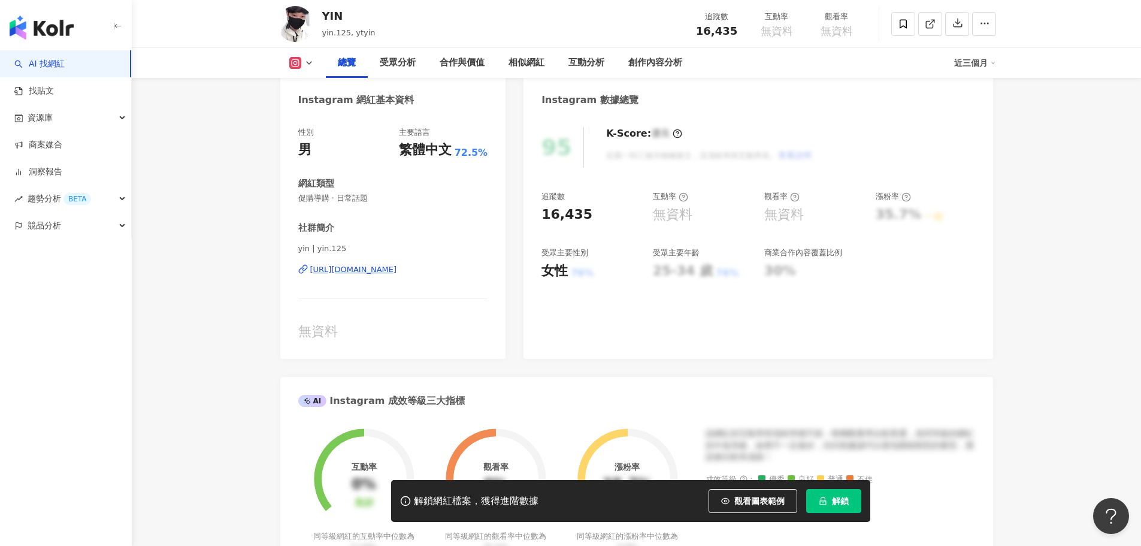
scroll to position [120, 0]
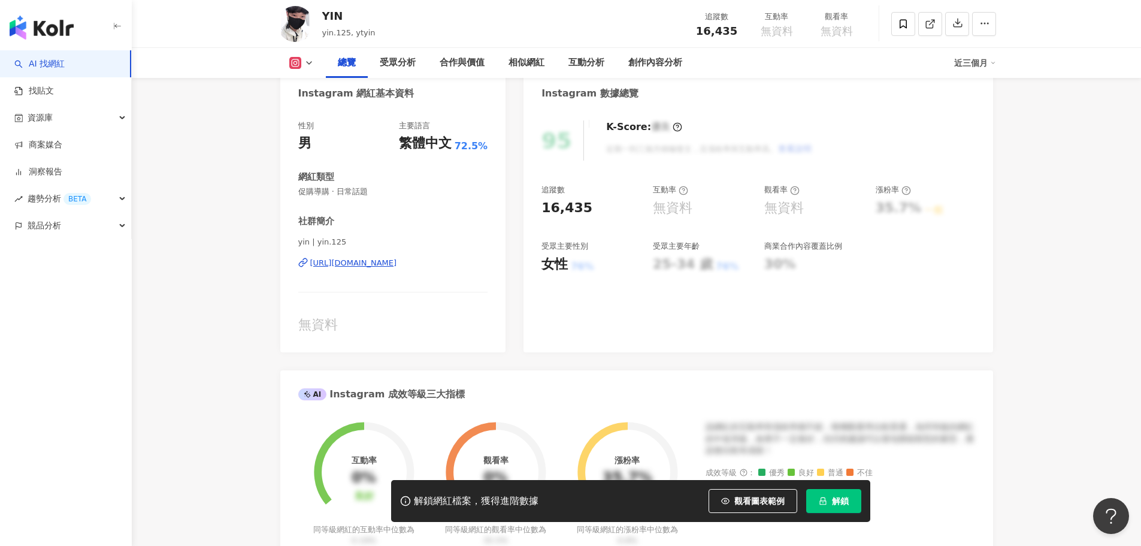
click at [351, 263] on div "https://www.instagram.com/yin.125/" at bounding box center [353, 263] width 87 height 11
